Goal: Task Accomplishment & Management: Use online tool/utility

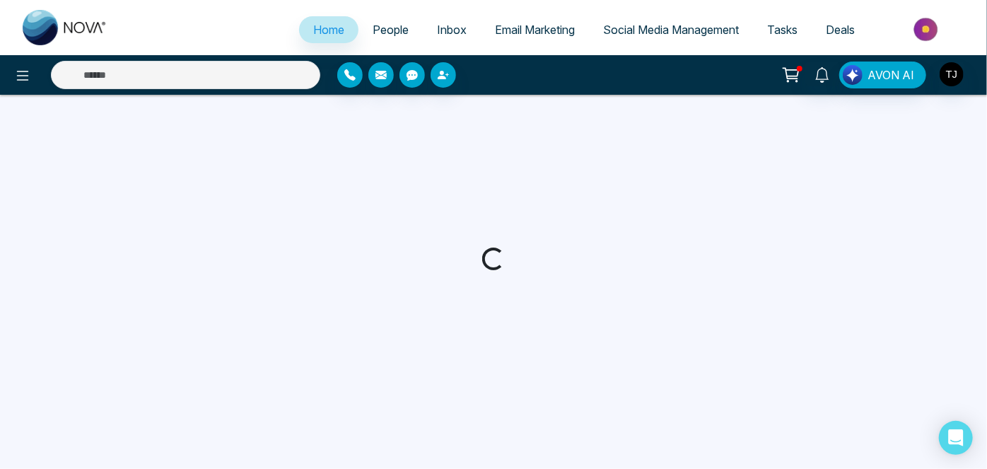
select select "*"
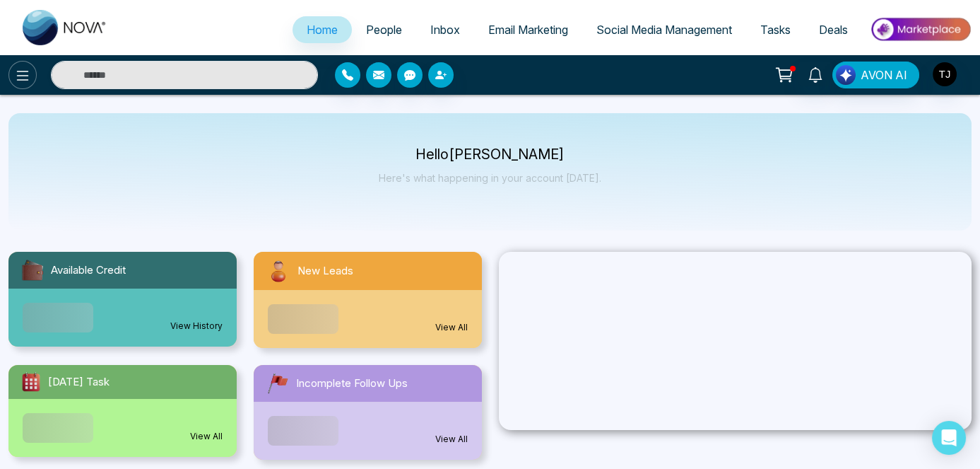
click at [18, 71] on icon at bounding box center [23, 76] width 12 height 10
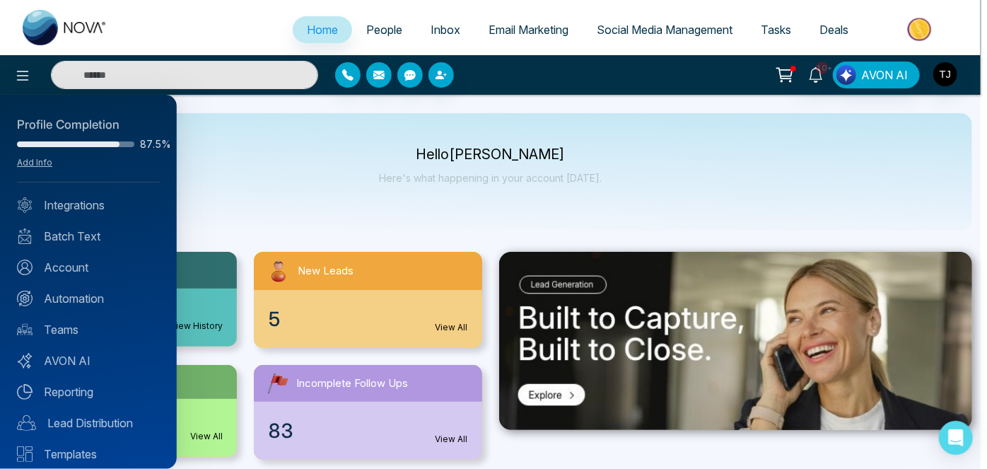
click at [664, 37] on div at bounding box center [493, 234] width 987 height 469
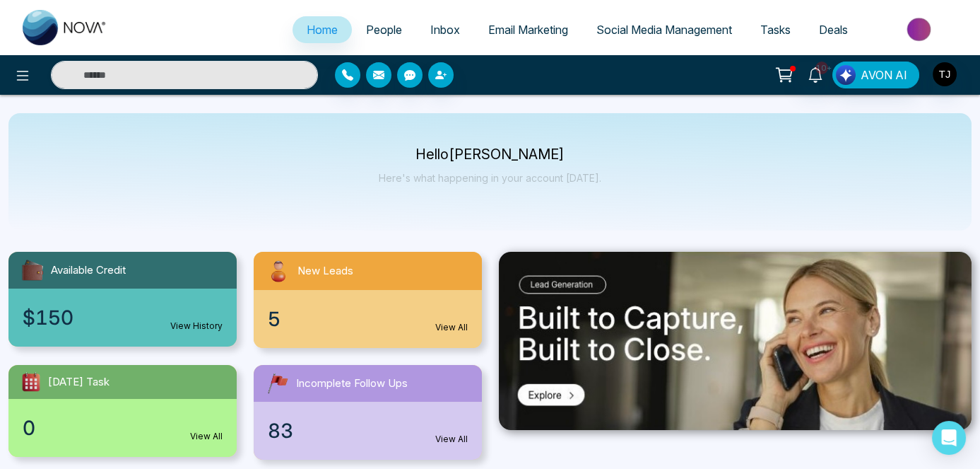
click at [668, 25] on span "Social Media Management" at bounding box center [665, 30] width 136 height 14
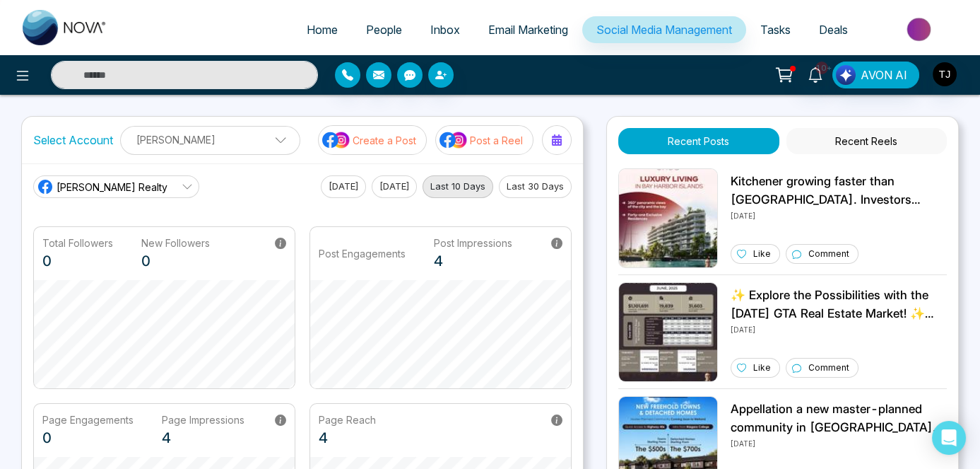
click at [591, 189] on div "Select Account Triston James Triston James Add Social Accounts Create a Post Po…" at bounding box center [490, 371] width 938 height 510
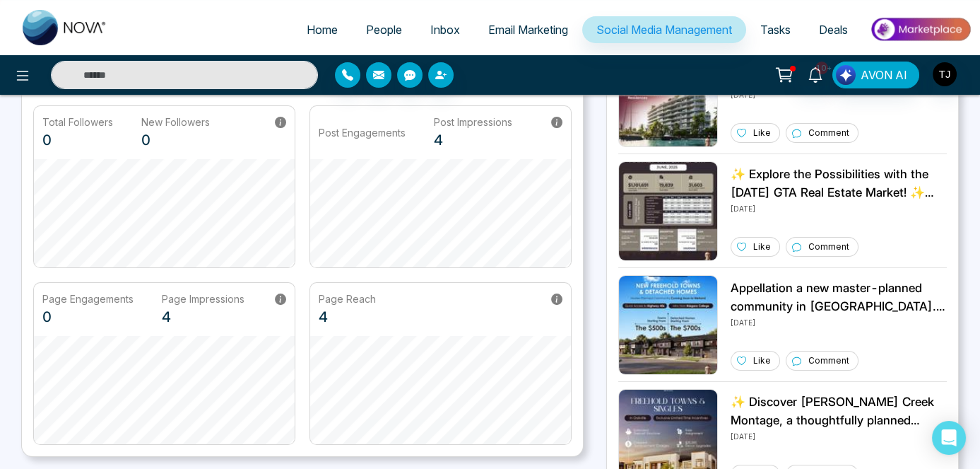
scroll to position [128, 0]
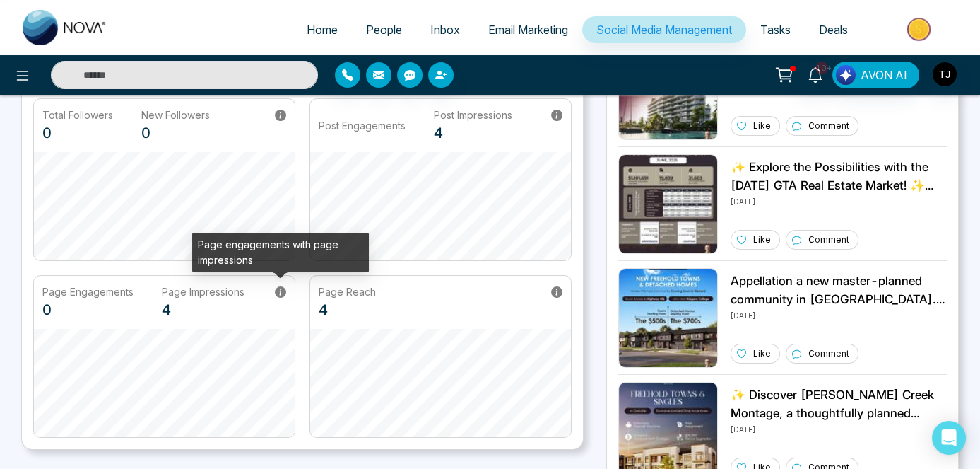
click at [286, 286] on icon at bounding box center [280, 291] width 11 height 11
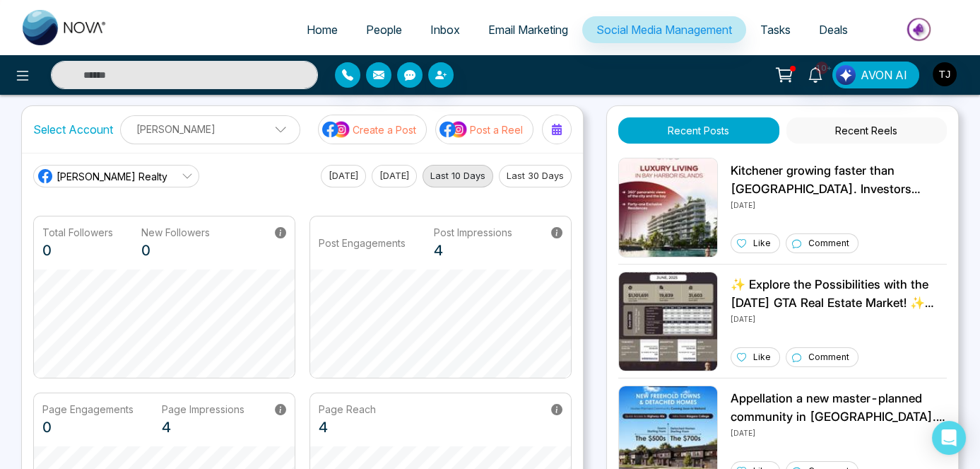
scroll to position [0, 0]
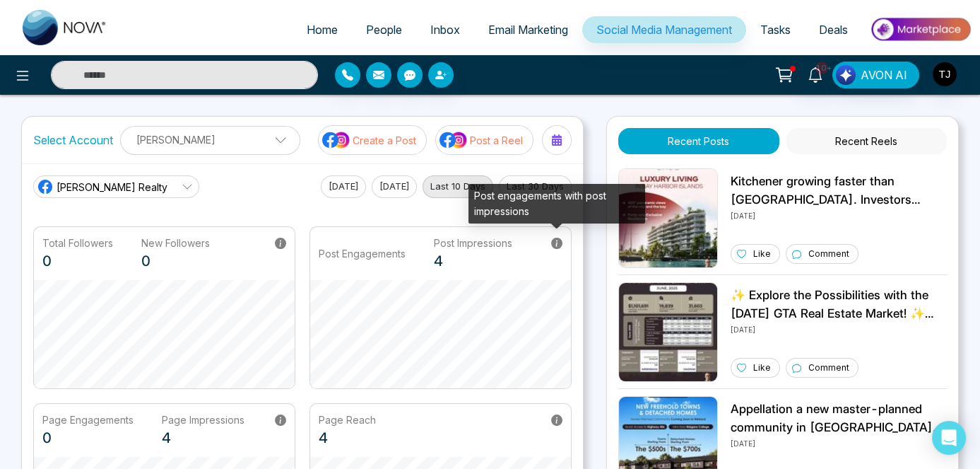
click at [556, 240] on icon at bounding box center [556, 242] width 11 height 11
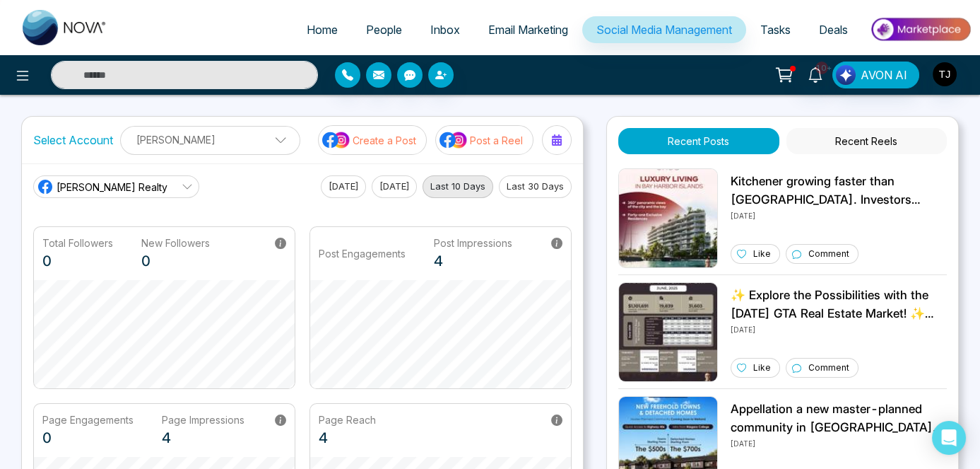
click at [214, 139] on p "Triston James" at bounding box center [210, 139] width 162 height 23
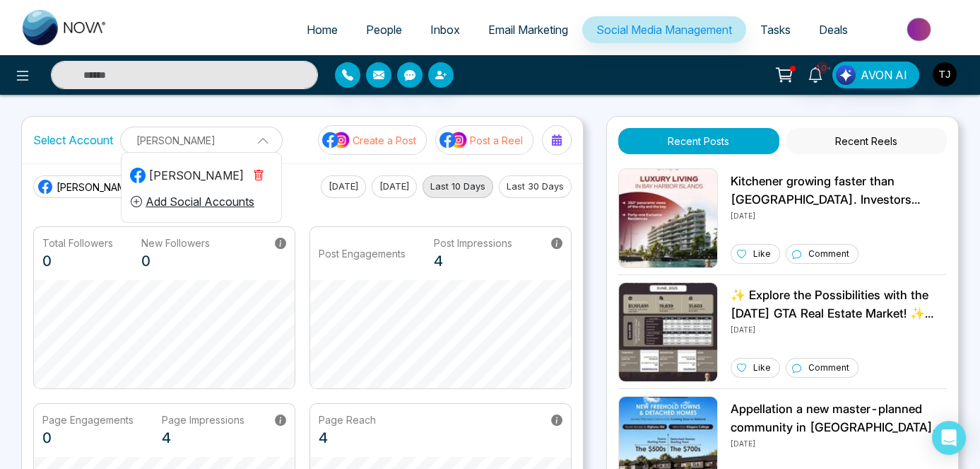
click at [214, 139] on p "Triston James" at bounding box center [201, 140] width 144 height 23
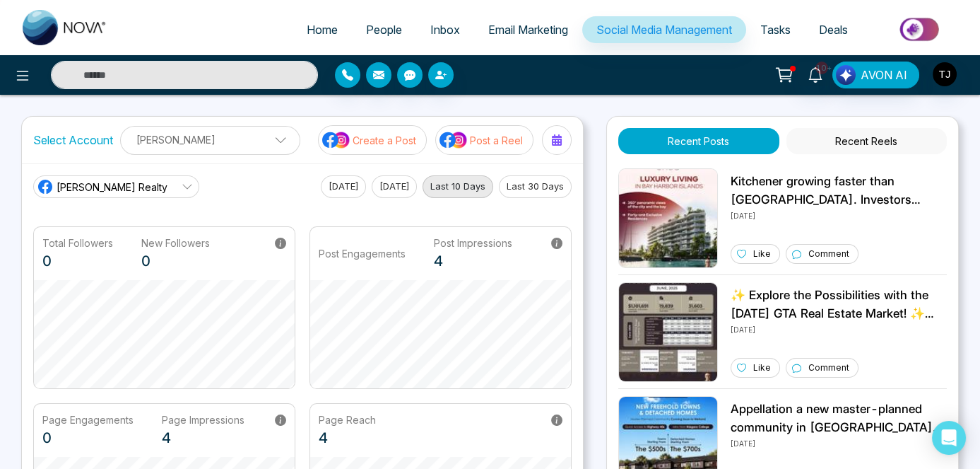
click at [182, 181] on icon at bounding box center [187, 186] width 11 height 11
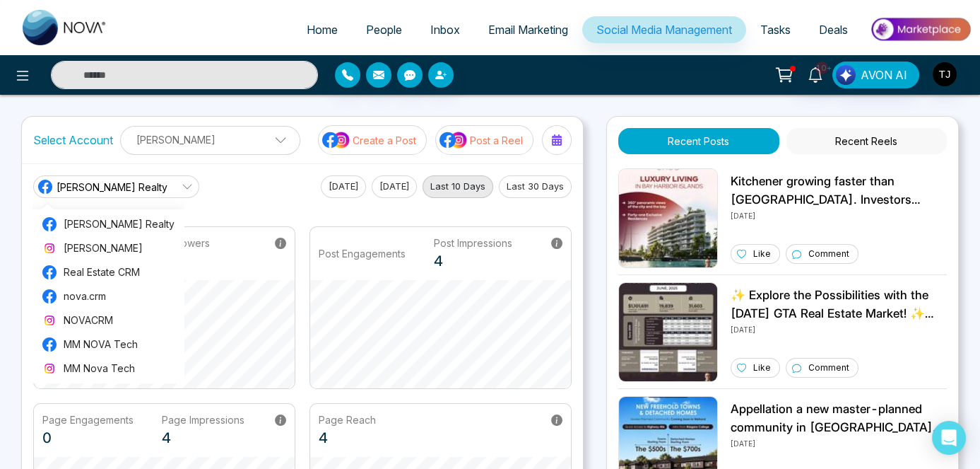
click at [182, 181] on icon at bounding box center [187, 186] width 11 height 11
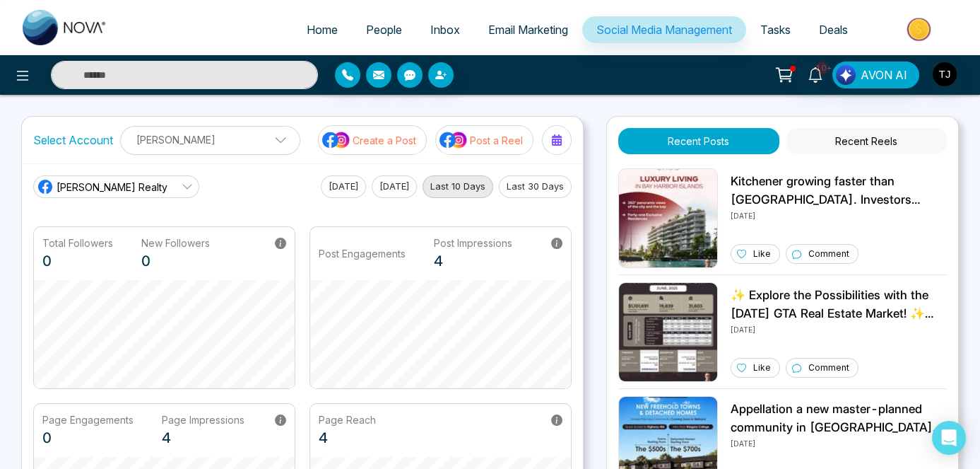
click at [255, 135] on p "Triston James" at bounding box center [210, 139] width 162 height 23
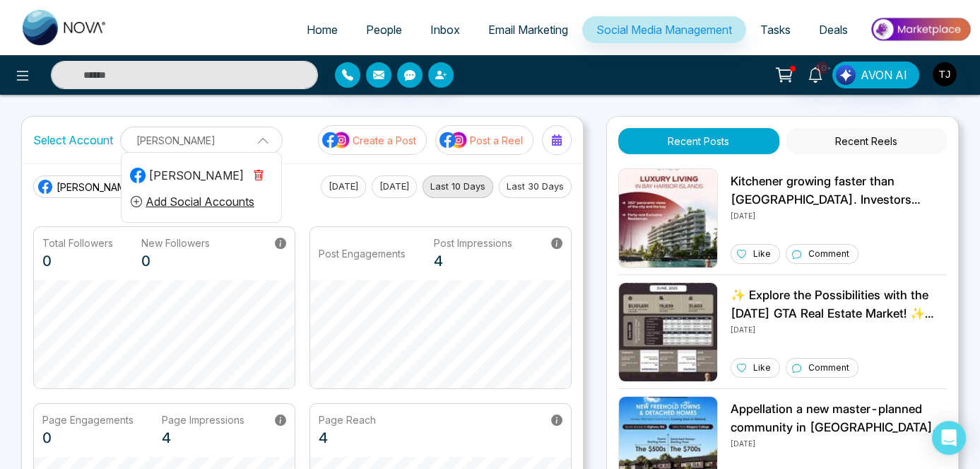
click at [255, 135] on span at bounding box center [258, 139] width 13 height 13
click at [529, 179] on button "Last 30 Days" at bounding box center [535, 186] width 73 height 23
